Goal: Task Accomplishment & Management: Manage account settings

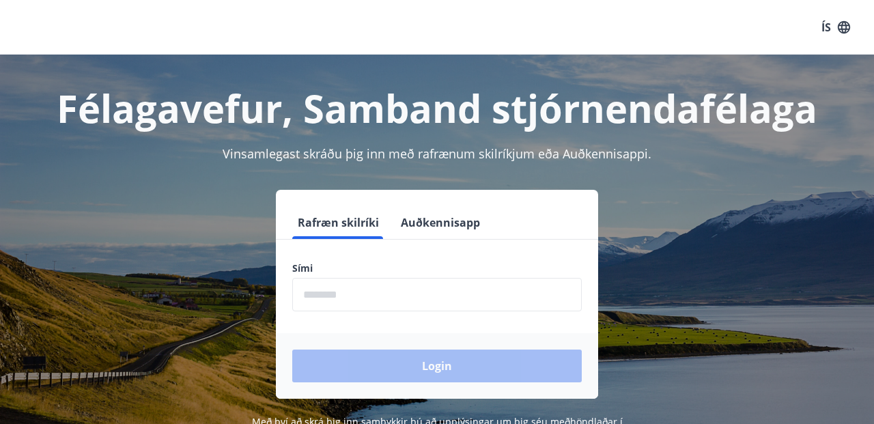
click at [343, 287] on input "phone" at bounding box center [437, 294] width 290 height 33
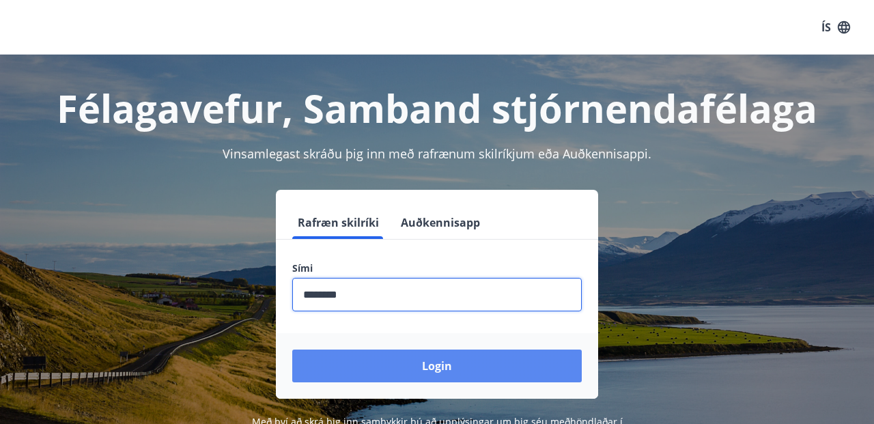
type input "********"
click at [387, 367] on button "Login" at bounding box center [437, 366] width 290 height 33
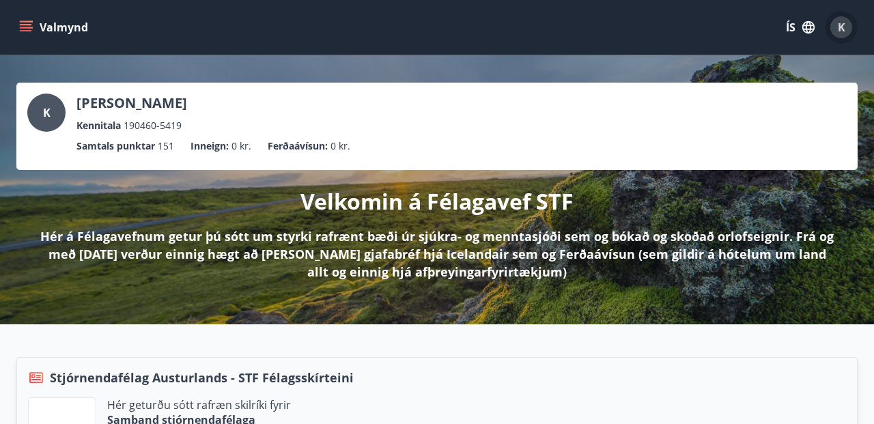
click at [840, 27] on span "K" at bounding box center [842, 27] width 8 height 15
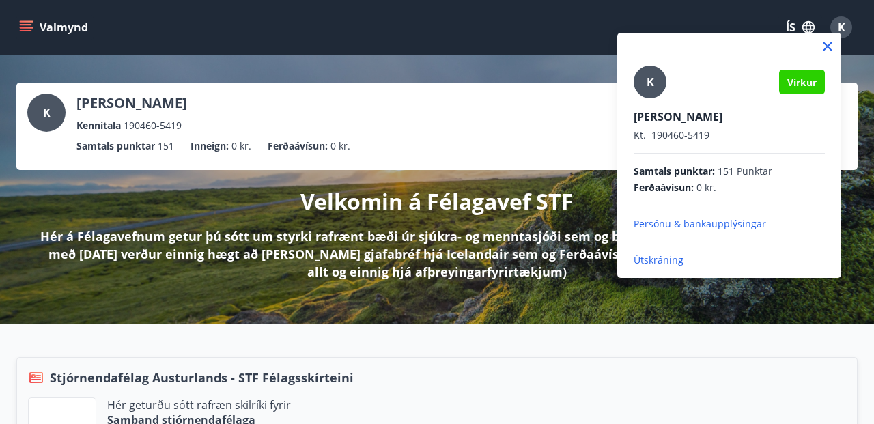
click at [669, 260] on p "Útskráning" at bounding box center [729, 260] width 191 height 14
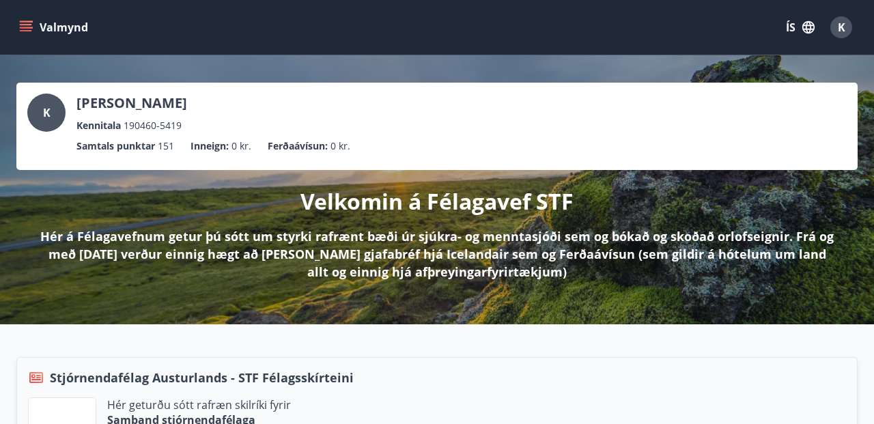
click at [49, 113] on span "K" at bounding box center [47, 112] width 8 height 15
click at [44, 116] on span "K" at bounding box center [47, 112] width 8 height 15
click at [844, 27] on span "K" at bounding box center [842, 27] width 8 height 15
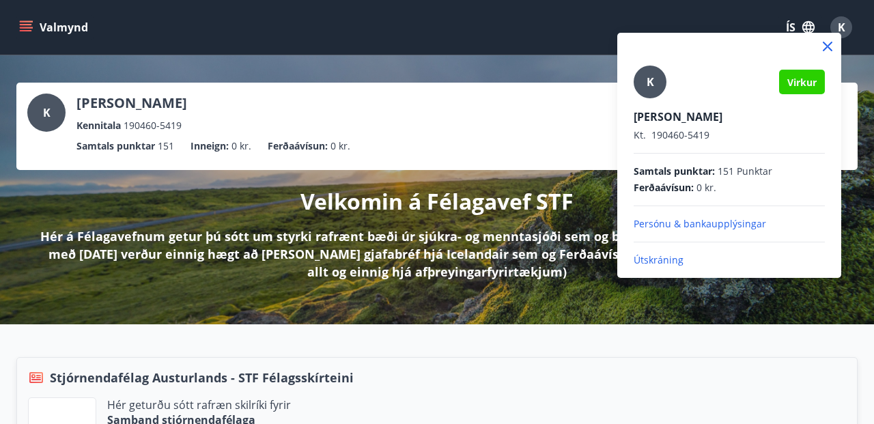
click at [667, 256] on p "Útskráning" at bounding box center [729, 260] width 191 height 14
